Goal: Task Accomplishment & Management: Manage account settings

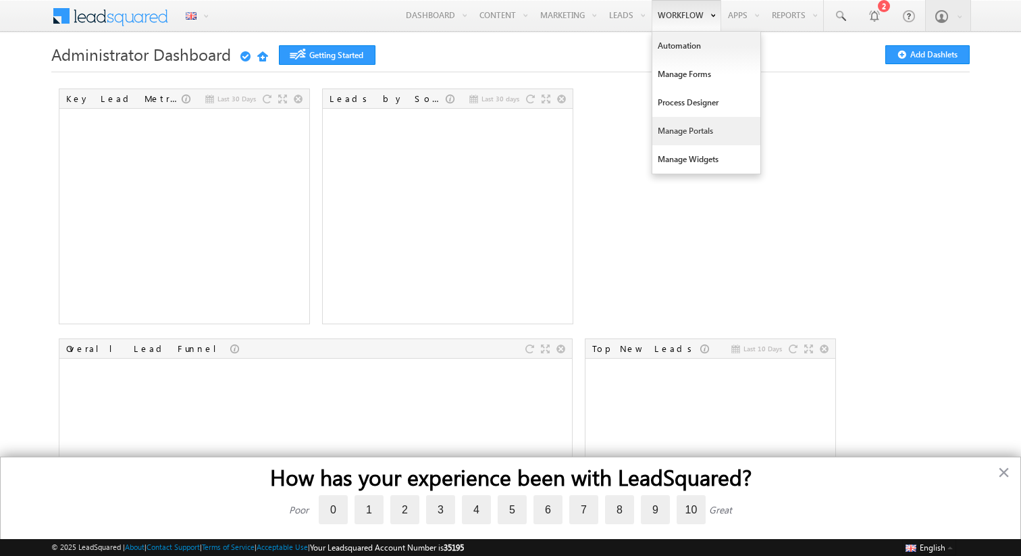
click at [668, 138] on link "Manage Portals" at bounding box center [706, 131] width 108 height 28
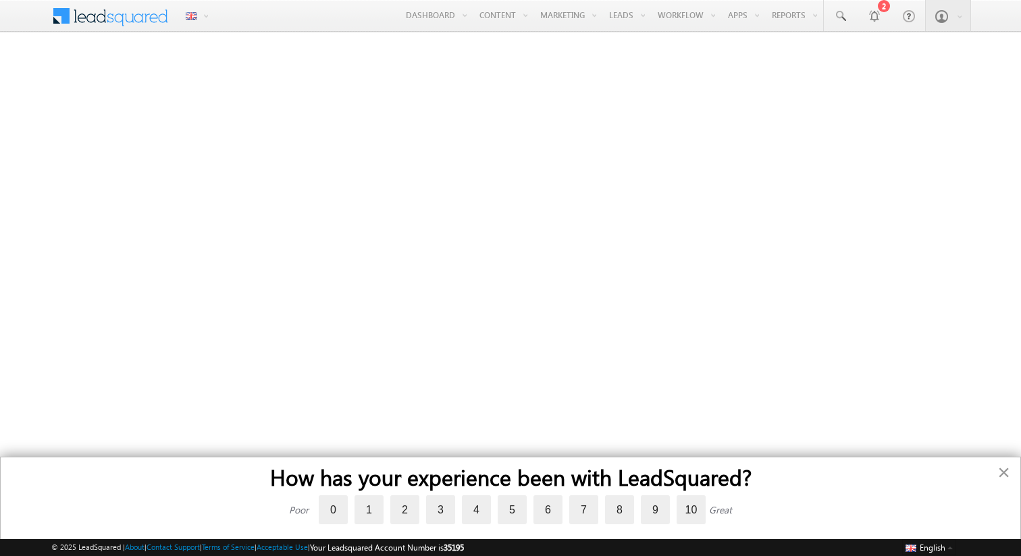
click at [999, 475] on button "×" at bounding box center [1003, 472] width 13 height 22
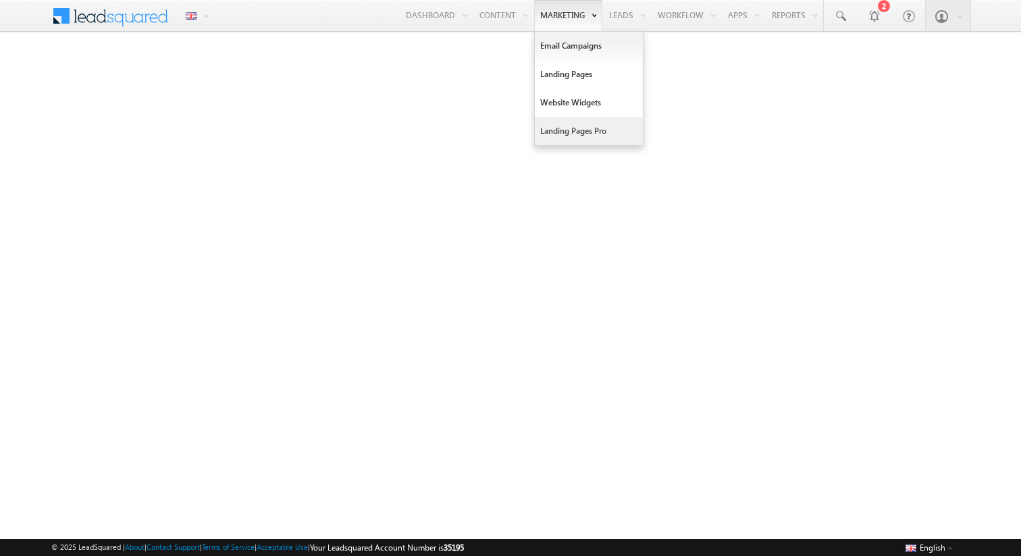
click at [564, 130] on link "Landing Pages Pro" at bounding box center [589, 131] width 108 height 28
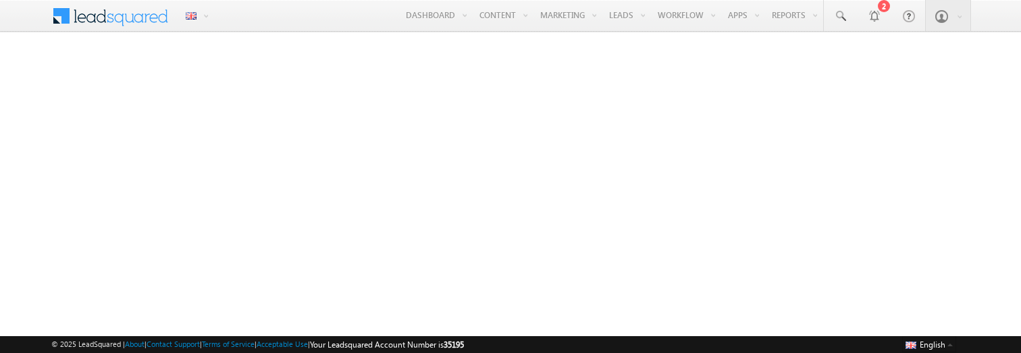
scroll to position [30, 0]
